Goal: Transaction & Acquisition: Book appointment/travel/reservation

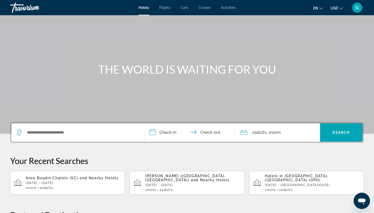
scroll to position [20, 0]
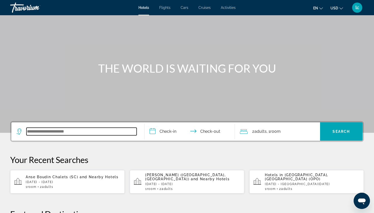
click at [92, 133] on input "Search widget" at bounding box center [81, 132] width 110 height 8
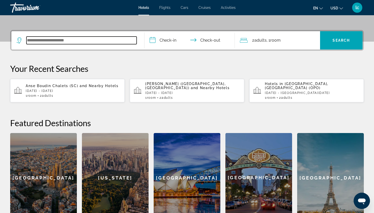
scroll to position [124, 0]
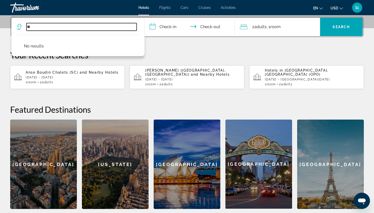
type input "*"
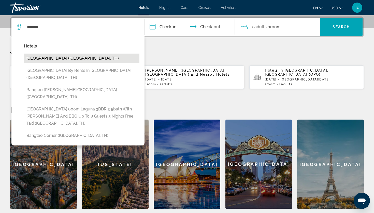
click at [112, 62] on button "[GEOGRAPHIC_DATA] ([GEOGRAPHIC_DATA], TH)" at bounding box center [81, 59] width 115 height 10
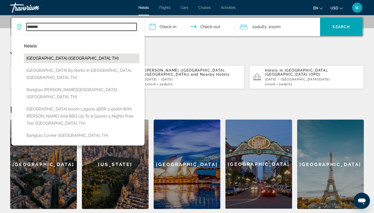
type input "**********"
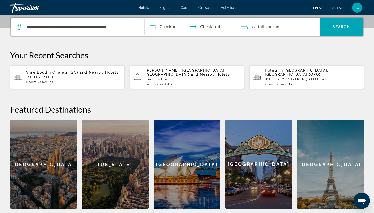
click at [175, 24] on input "**********" at bounding box center [190, 28] width 92 height 20
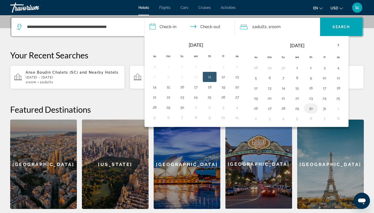
click at [310, 107] on button "30" at bounding box center [311, 108] width 8 height 7
click at [340, 46] on th "Next month" at bounding box center [338, 45] width 14 height 11
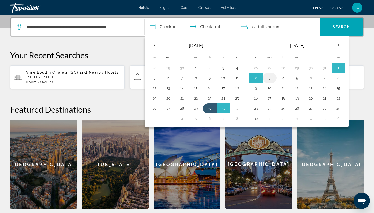
click at [273, 77] on button "3" at bounding box center [269, 77] width 8 height 7
type input "**********"
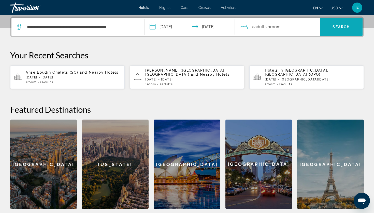
click at [333, 33] on span "Search widget" at bounding box center [341, 27] width 43 height 18
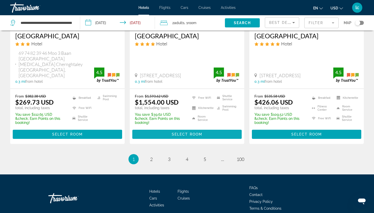
scroll to position [692, 0]
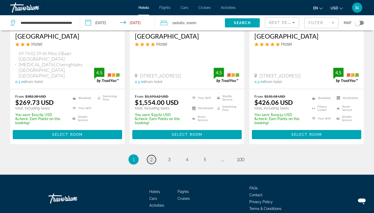
click at [151, 157] on span "2" at bounding box center [151, 160] width 3 height 6
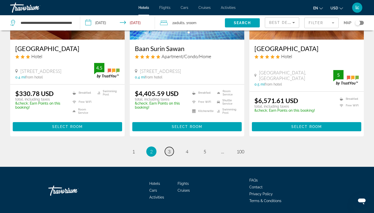
click at [171, 147] on link "page 3" at bounding box center [169, 151] width 9 height 9
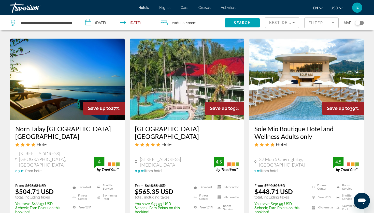
scroll to position [596, 0]
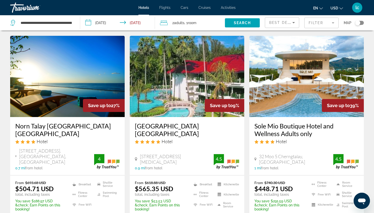
click at [165, 122] on h3 "[GEOGRAPHIC_DATA] [GEOGRAPHIC_DATA]" at bounding box center [187, 129] width 104 height 15
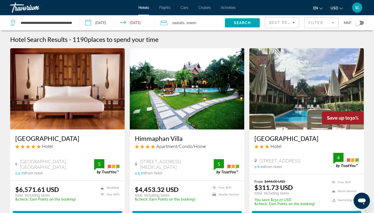
click at [317, 25] on mat-form-field "Filter" at bounding box center [321, 23] width 34 height 11
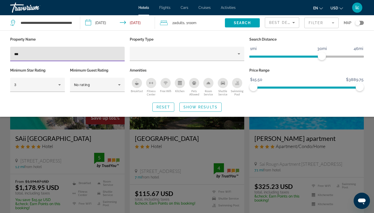
type input "***"
click at [98, 146] on div "Search widget" at bounding box center [187, 144] width 374 height 137
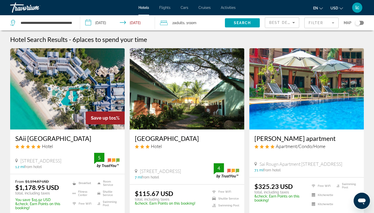
click at [93, 110] on img "Main content" at bounding box center [67, 88] width 114 height 81
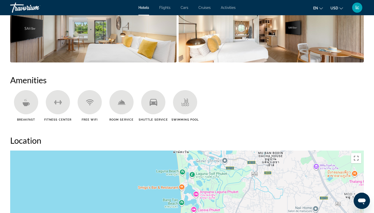
scroll to position [381, 0]
